Goal: Go to known website: Go to known website

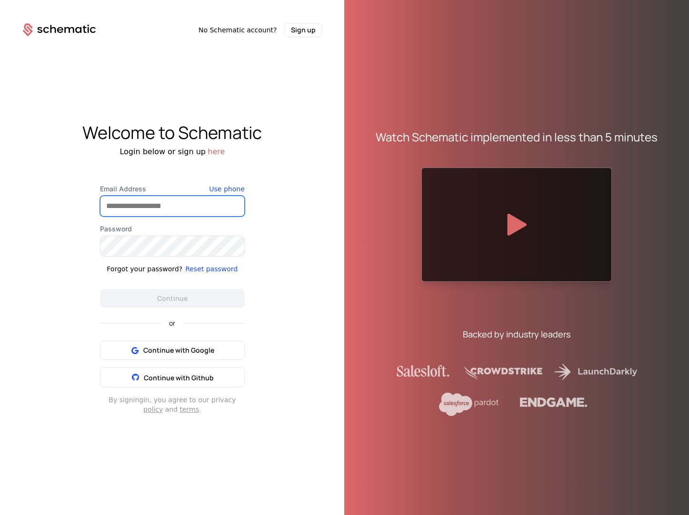
click at [140, 212] on input "Email Address" at bounding box center [172, 206] width 144 height 20
